Goal: Feedback & Contribution: Leave review/rating

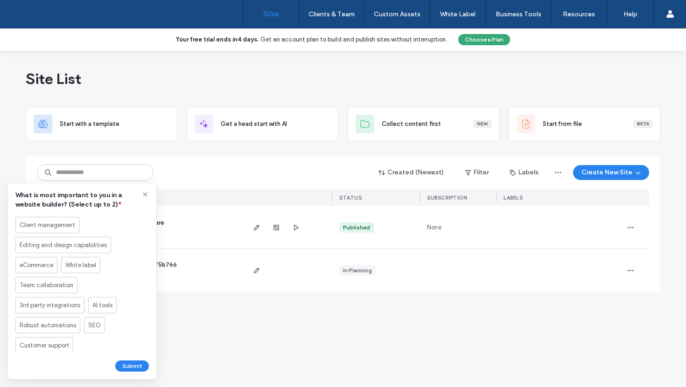
click at [144, 194] on icon at bounding box center [144, 194] width 7 height 7
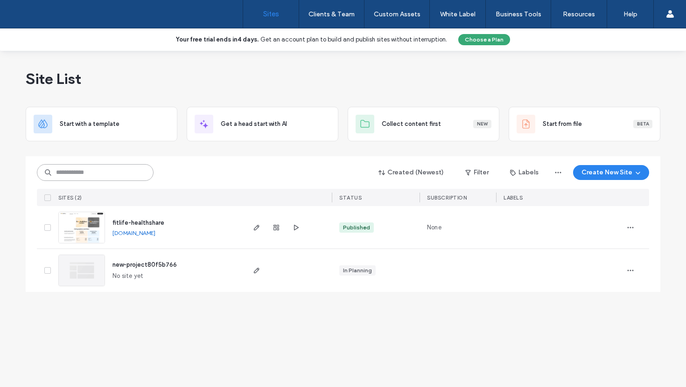
click at [115, 178] on input at bounding box center [95, 172] width 117 height 17
paste input "********"
type input "********"
click at [258, 229] on icon "button" at bounding box center [256, 227] width 7 height 7
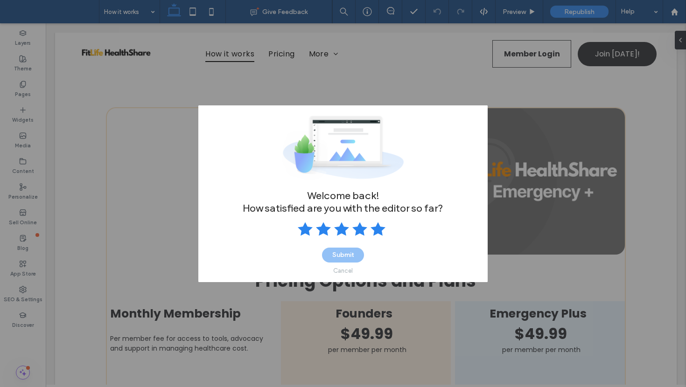
click at [375, 231] on use at bounding box center [378, 229] width 15 height 14
click at [352, 252] on button "Submit" at bounding box center [343, 255] width 42 height 15
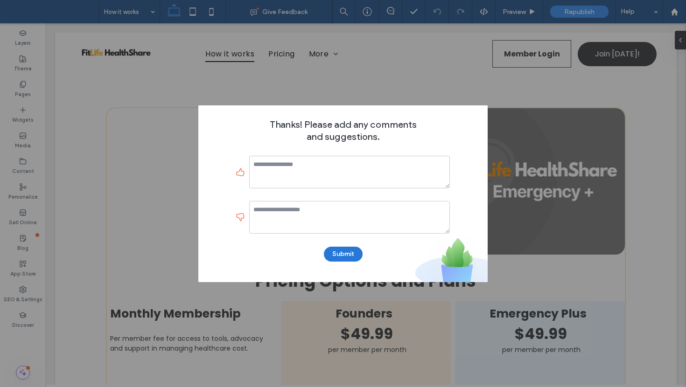
click at [351, 255] on button "Submit" at bounding box center [343, 254] width 39 height 15
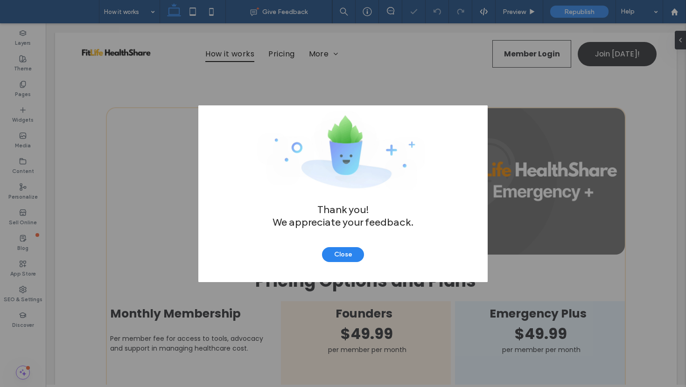
click at [351, 255] on button "Close" at bounding box center [343, 254] width 42 height 15
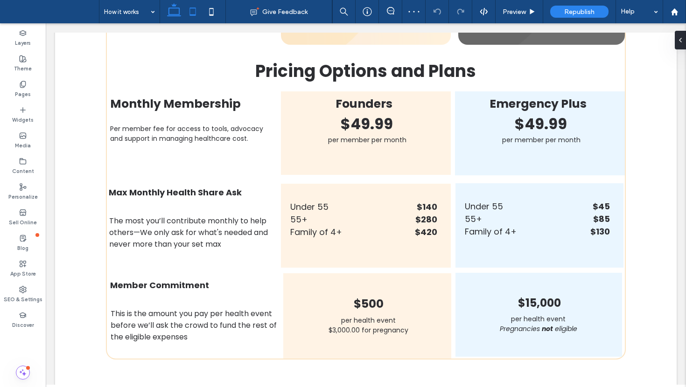
click at [195, 14] on icon at bounding box center [192, 11] width 19 height 19
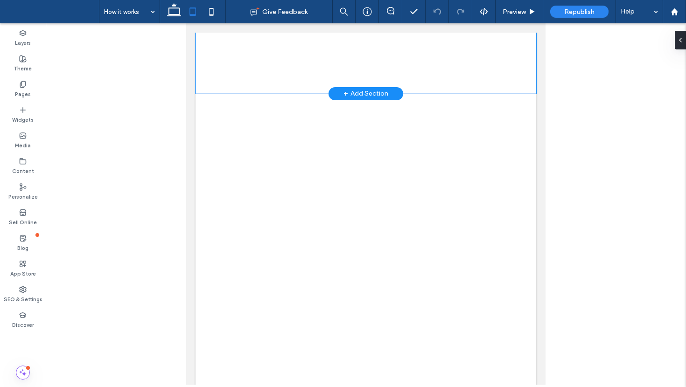
scroll to position [641, 0]
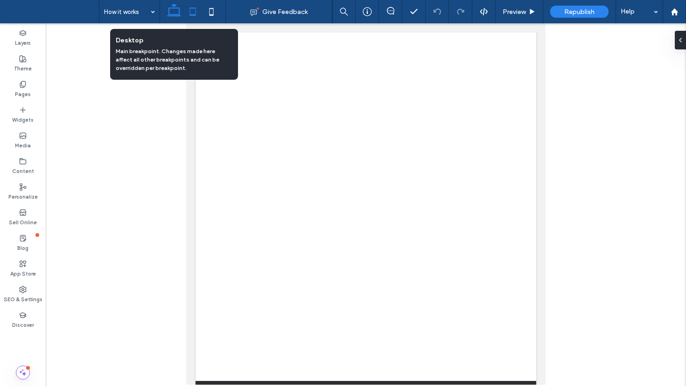
click at [175, 14] on use at bounding box center [174, 9] width 14 height 13
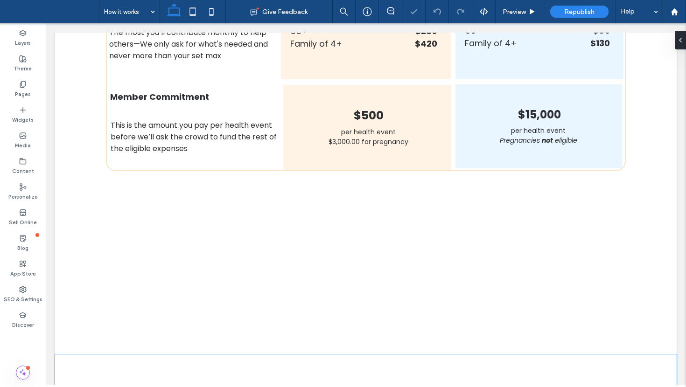
scroll to position [243, 0]
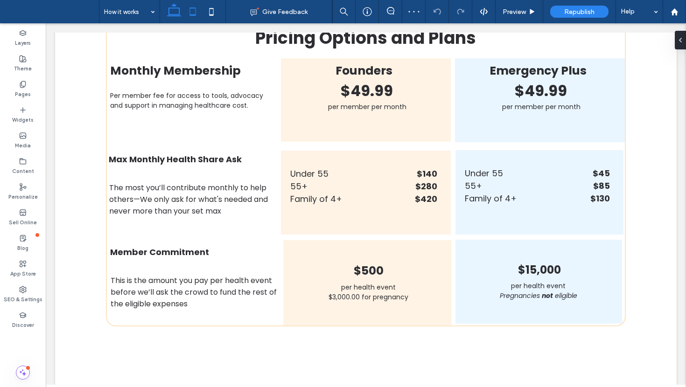
click at [199, 11] on icon at bounding box center [192, 11] width 19 height 19
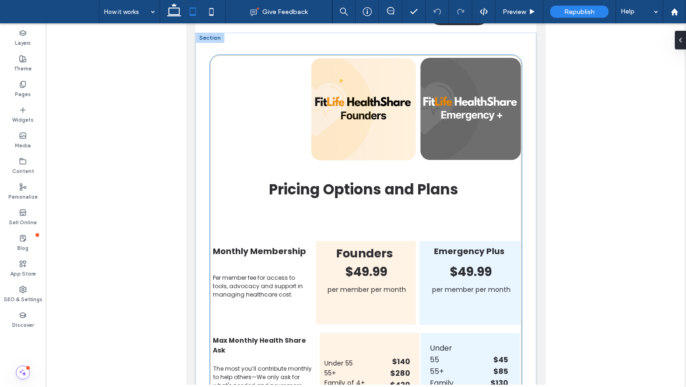
scroll to position [33, 0]
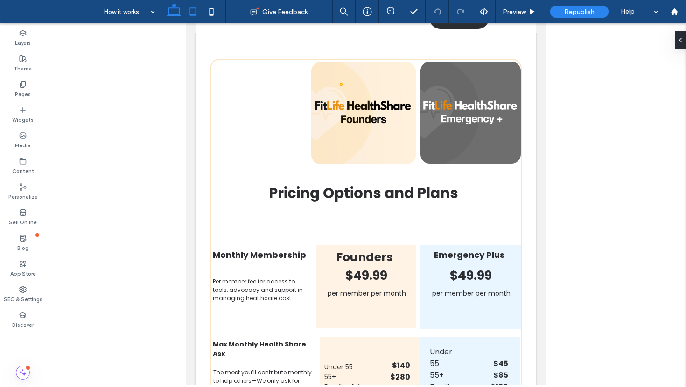
click at [173, 11] on icon at bounding box center [174, 11] width 19 height 19
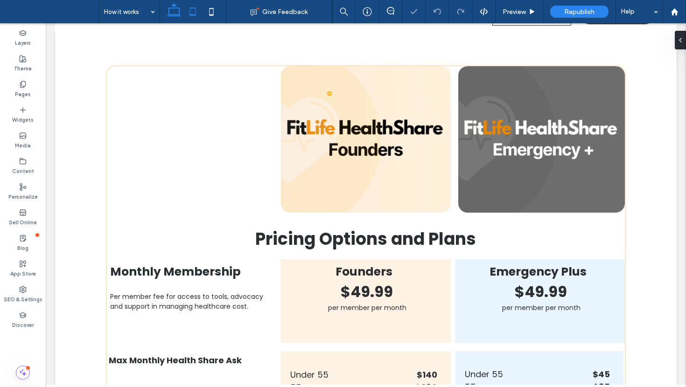
click at [196, 15] on icon at bounding box center [192, 11] width 19 height 19
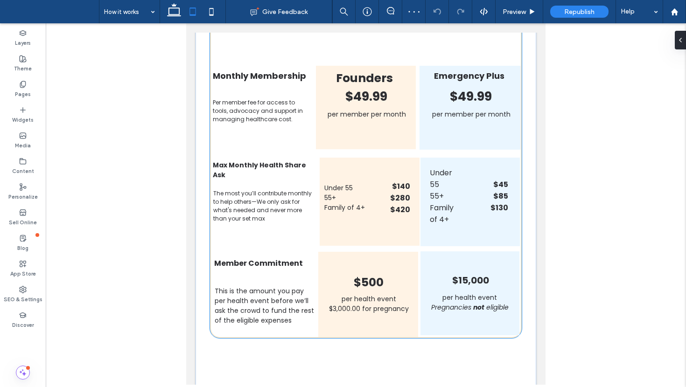
scroll to position [211, 0]
